Goal: Information Seeking & Learning: Find specific fact

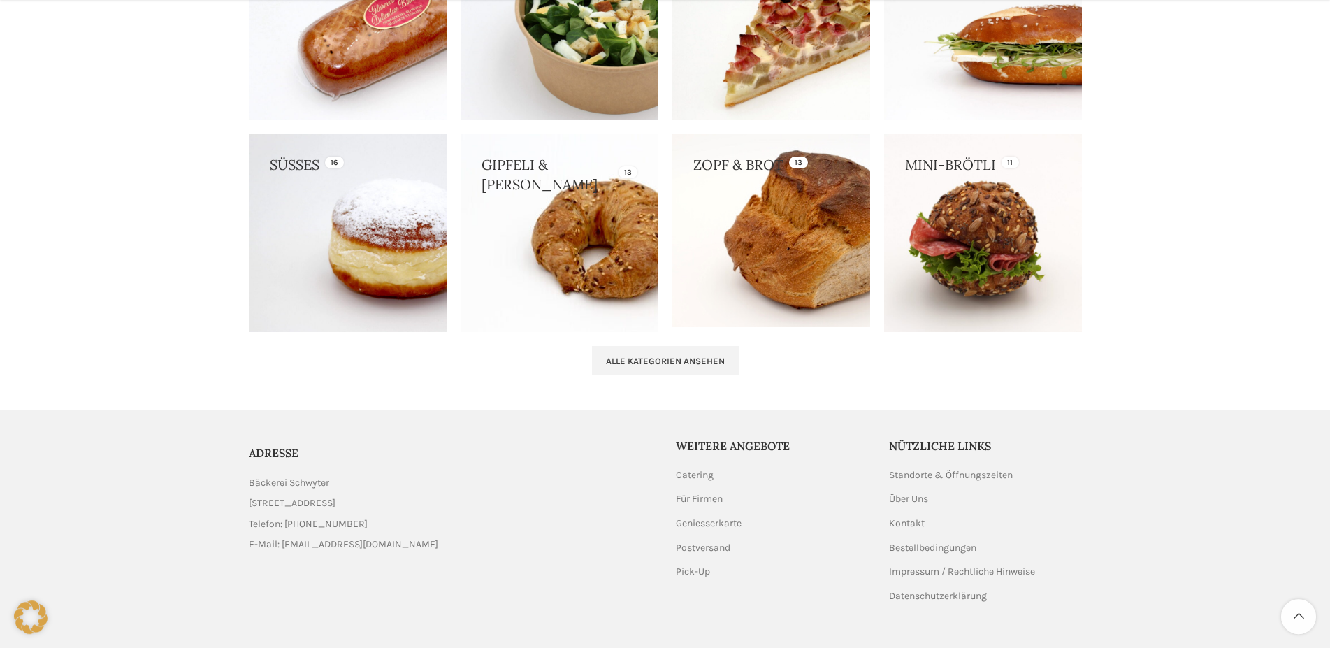
scroll to position [1403, 0]
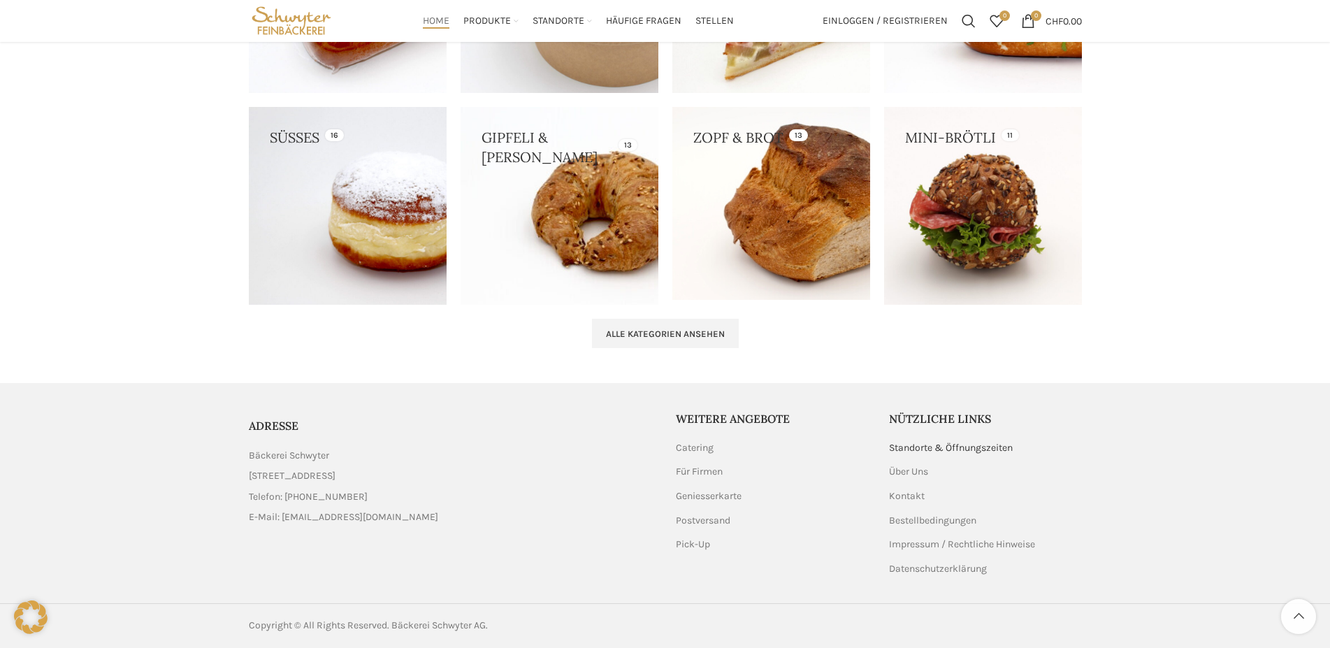
click at [916, 449] on link "Standorte & Öffnungszeiten" at bounding box center [951, 448] width 125 height 14
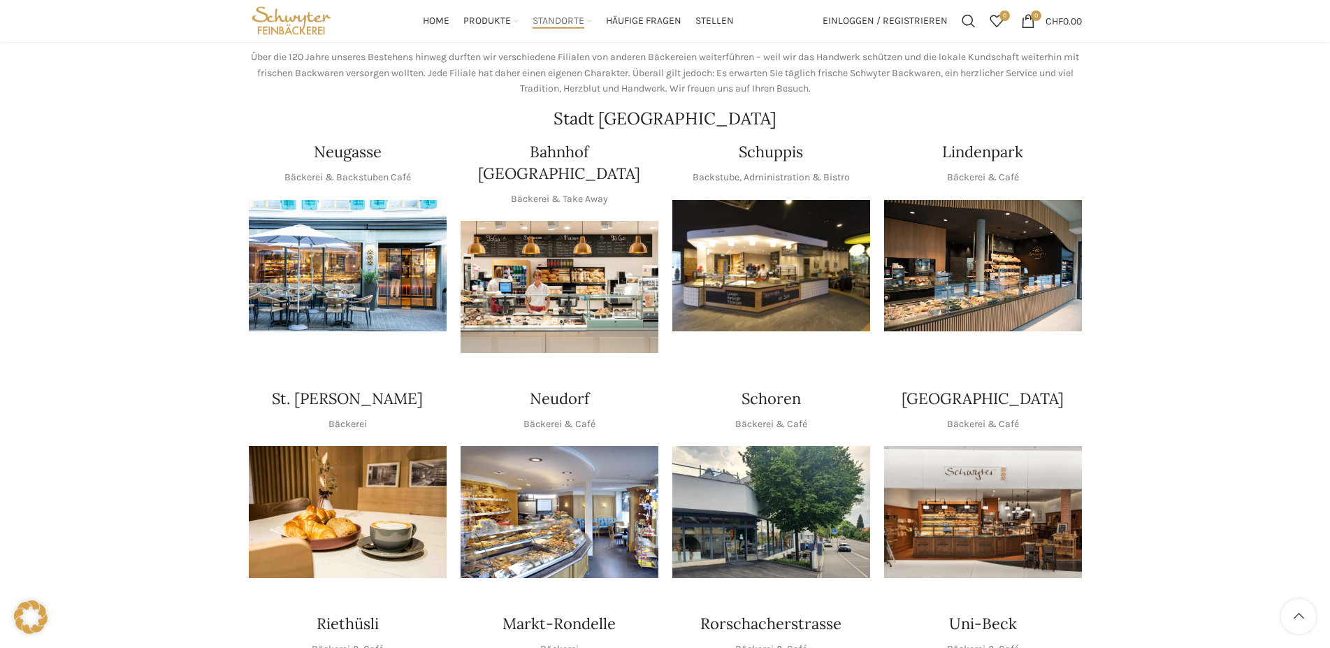
scroll to position [71, 0]
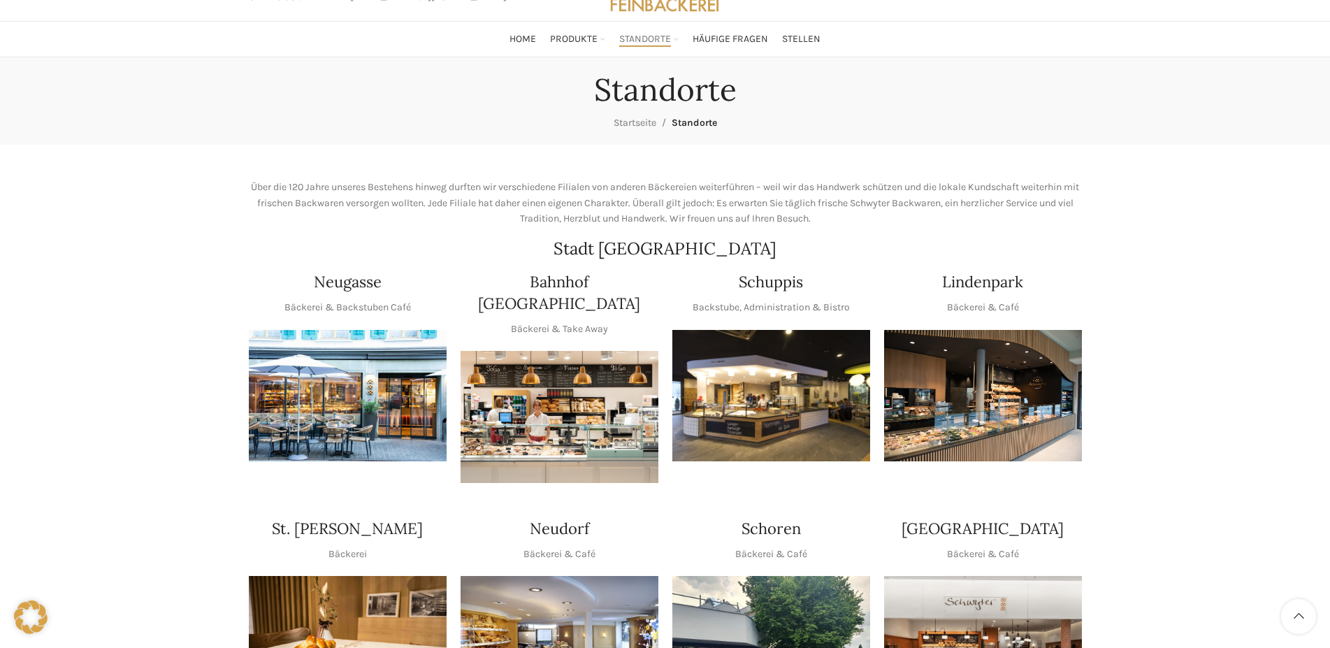
click at [364, 362] on img "1 / 1" at bounding box center [348, 396] width 198 height 132
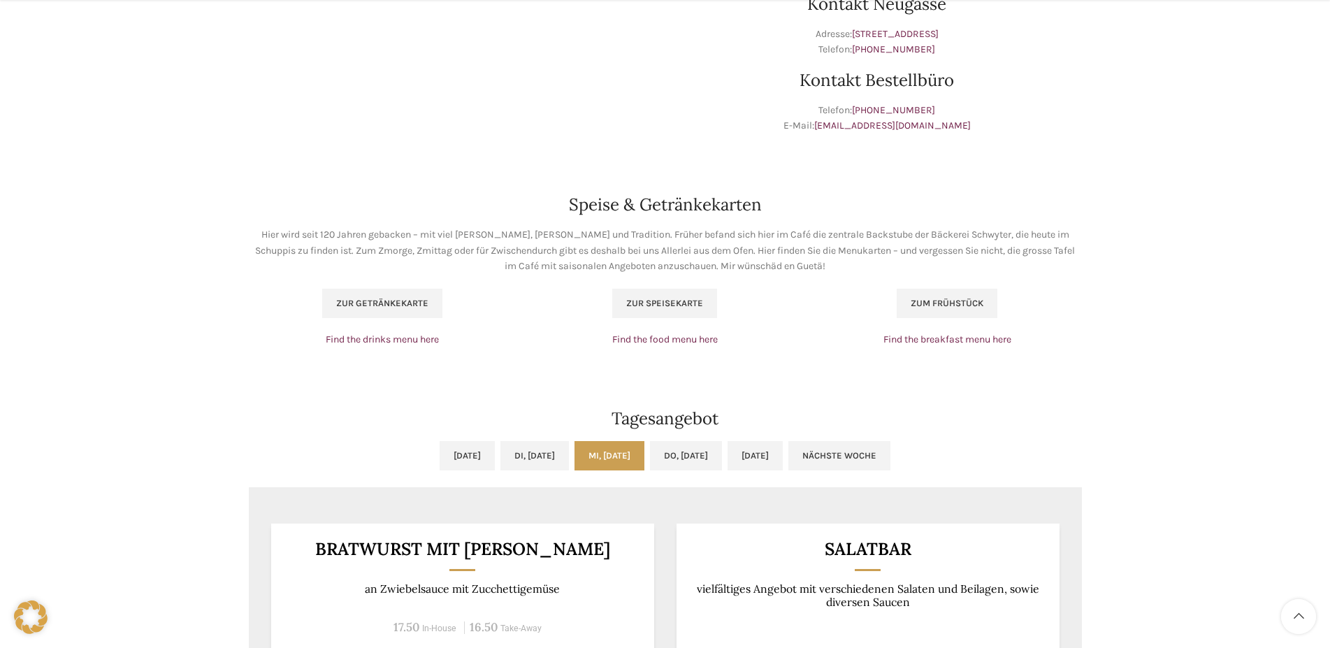
scroll to position [1070, 0]
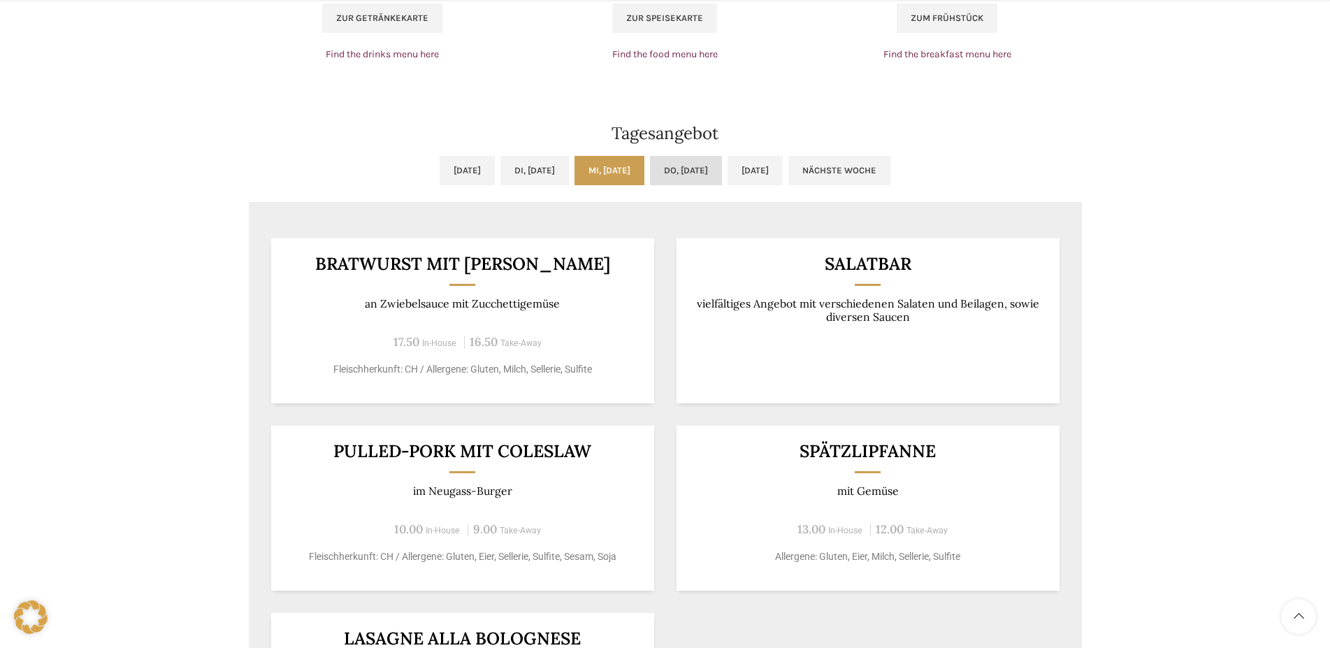
click at [722, 156] on link "Do, 28.08.2025" at bounding box center [686, 170] width 72 height 29
click at [622, 156] on link "Mi, 27.08.2025" at bounding box center [610, 170] width 70 height 29
click at [698, 156] on link "Do, 28.08.2025" at bounding box center [686, 170] width 72 height 29
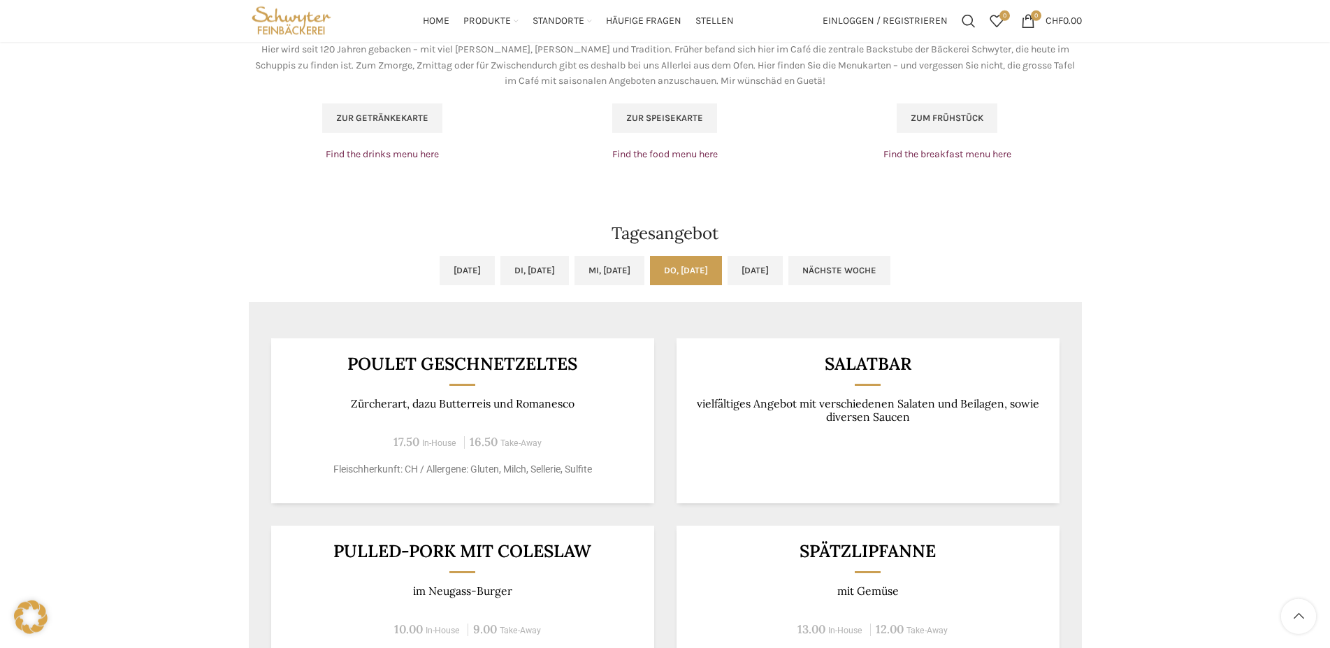
scroll to position [927, 0]
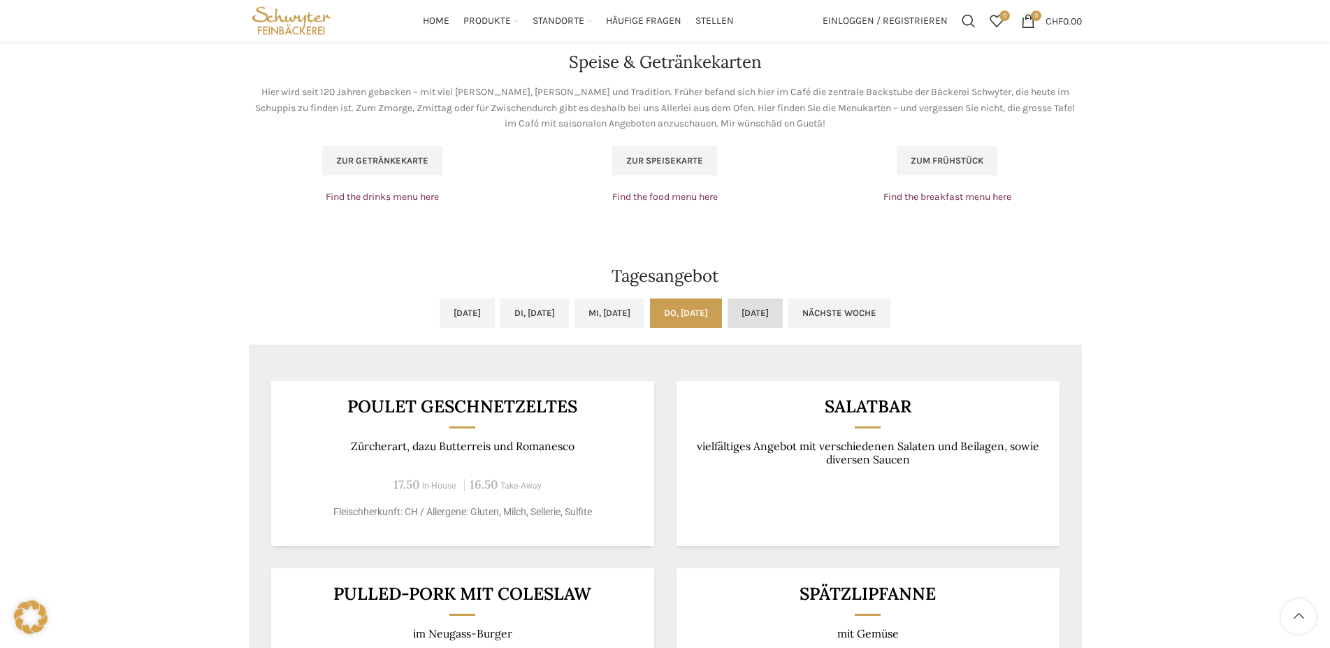
click at [783, 298] on link "Fr, 29.08.2025" at bounding box center [755, 312] width 55 height 29
click at [715, 298] on link "Do, 28.08.2025" at bounding box center [686, 312] width 72 height 29
click at [775, 298] on link "Fr, 29.08.2025" at bounding box center [755, 312] width 55 height 29
